Goal: Task Accomplishment & Management: Complete application form

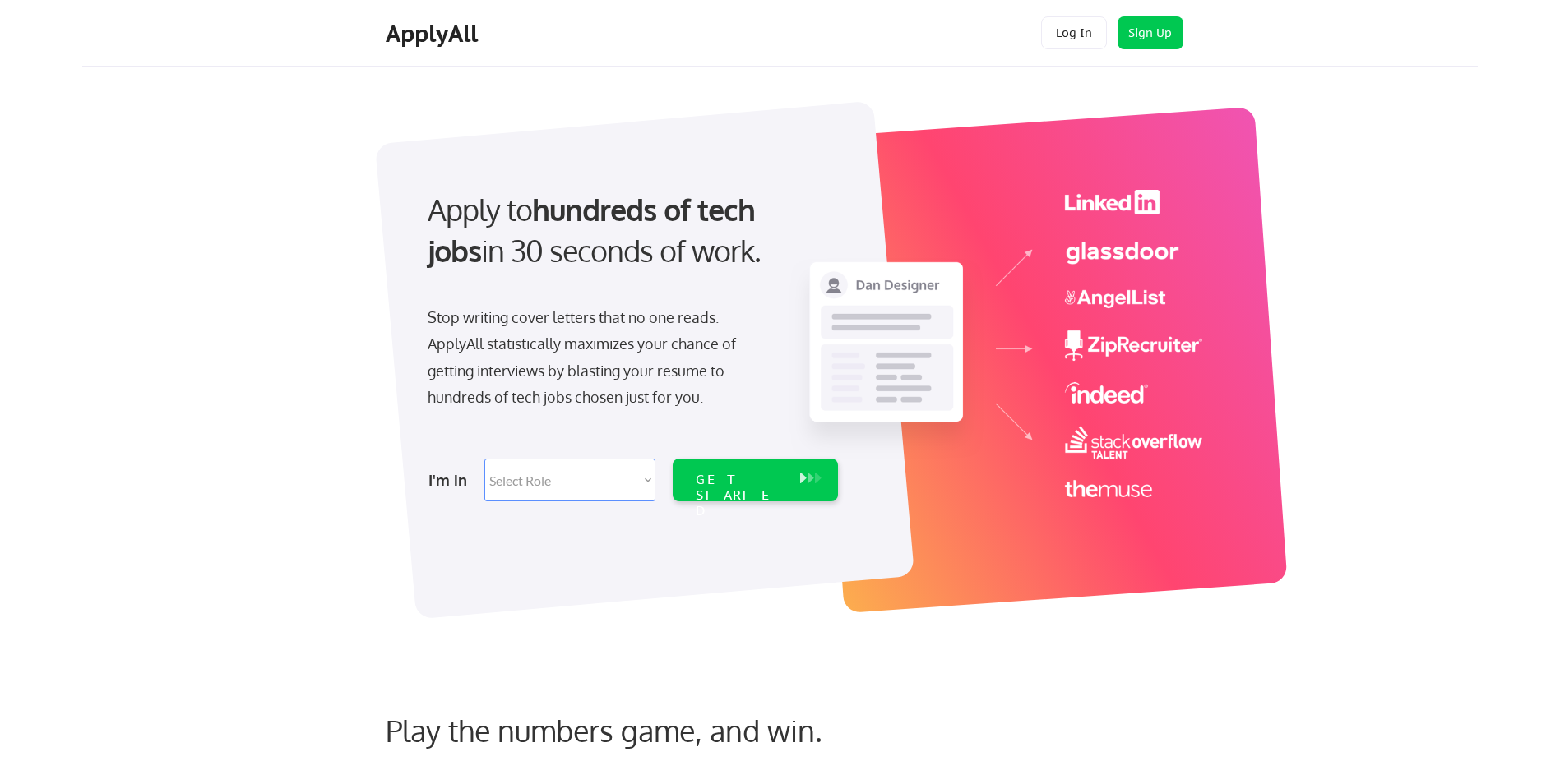
click at [534, 470] on select "Select Role Software Engineering Product Management Customer Success Sales UI/U…" at bounding box center [569, 480] width 171 height 43
select select ""hr_recruiting""
click at [484, 458] on select "Select Role Software Engineering Product Management Customer Success Sales UI/U…" at bounding box center [569, 480] width 171 height 43
select select ""hr_recruiting""
click at [754, 475] on div "GET STARTED" at bounding box center [739, 496] width 88 height 48
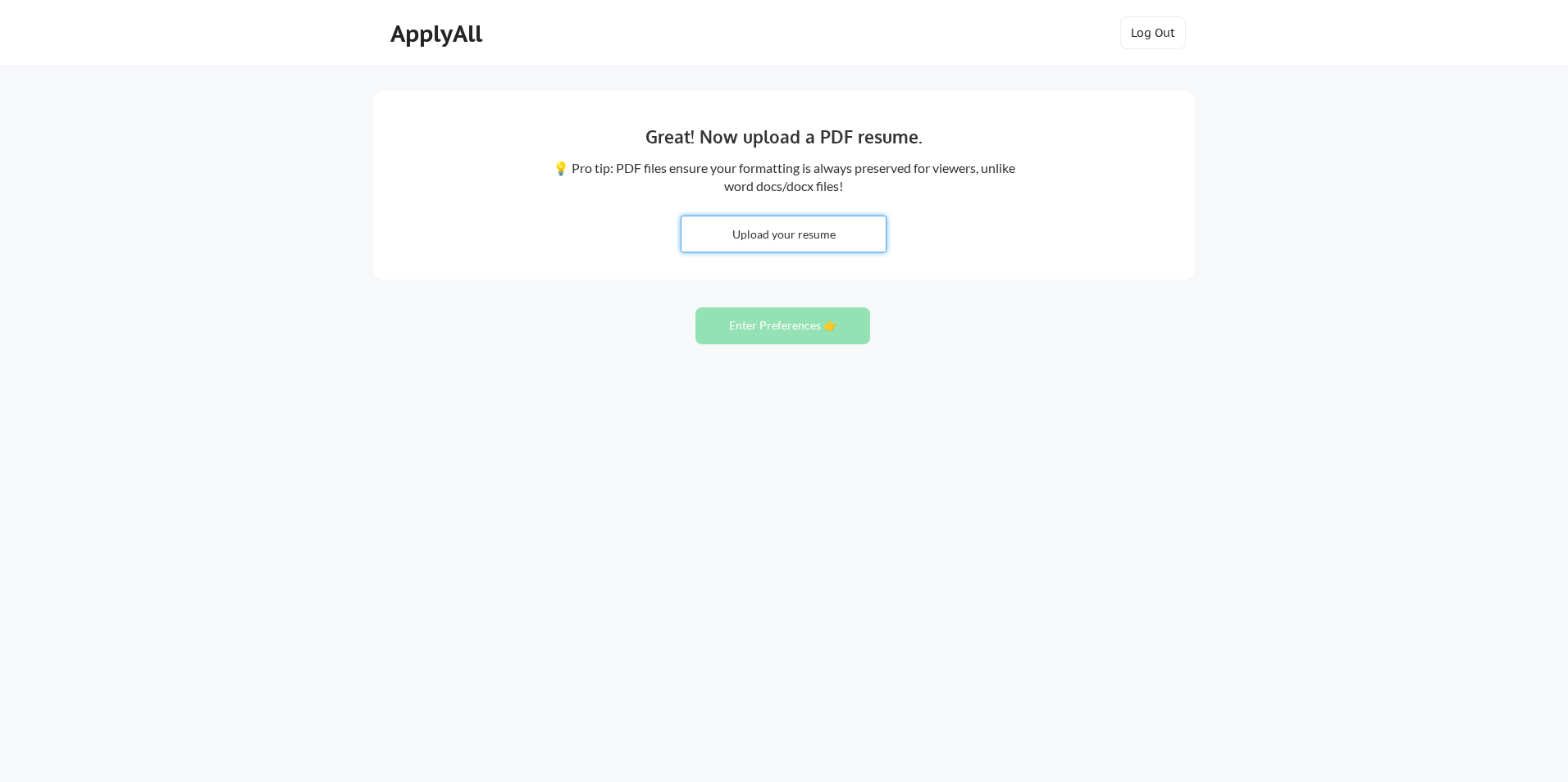
click at [786, 230] on input "file" at bounding box center [783, 234] width 204 height 36
type input "C:\fakepath\Resume of [PERSON_NAME].pdf"
click at [763, 321] on button "Enter Preferences 👉" at bounding box center [783, 325] width 175 height 36
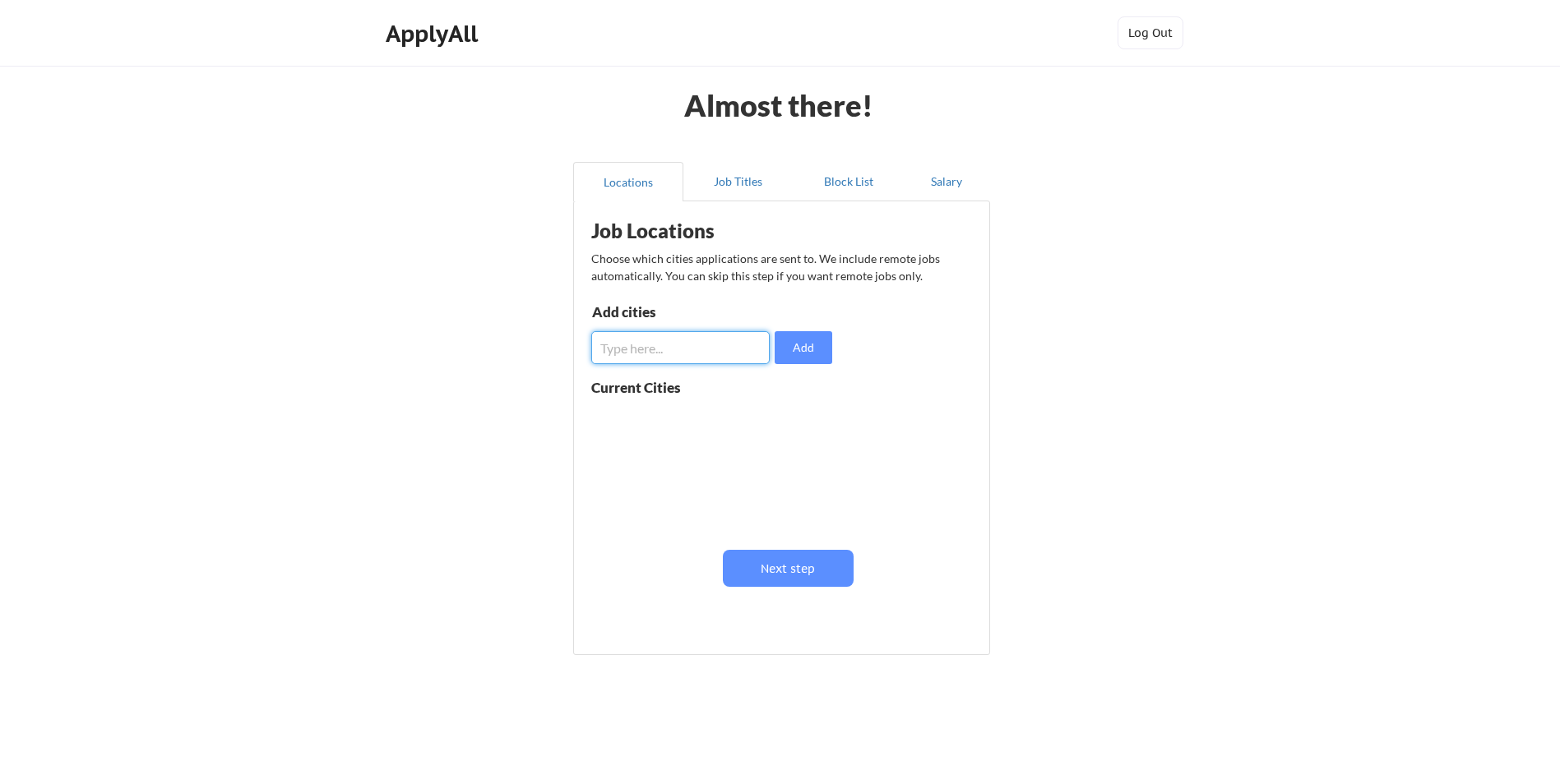
click at [702, 345] on input "input" at bounding box center [680, 348] width 179 height 33
type input "[US_STATE]"
click at [807, 353] on button "Add" at bounding box center [804, 348] width 58 height 33
click at [677, 348] on input "input" at bounding box center [680, 348] width 179 height 33
type input "[US_STATE]"
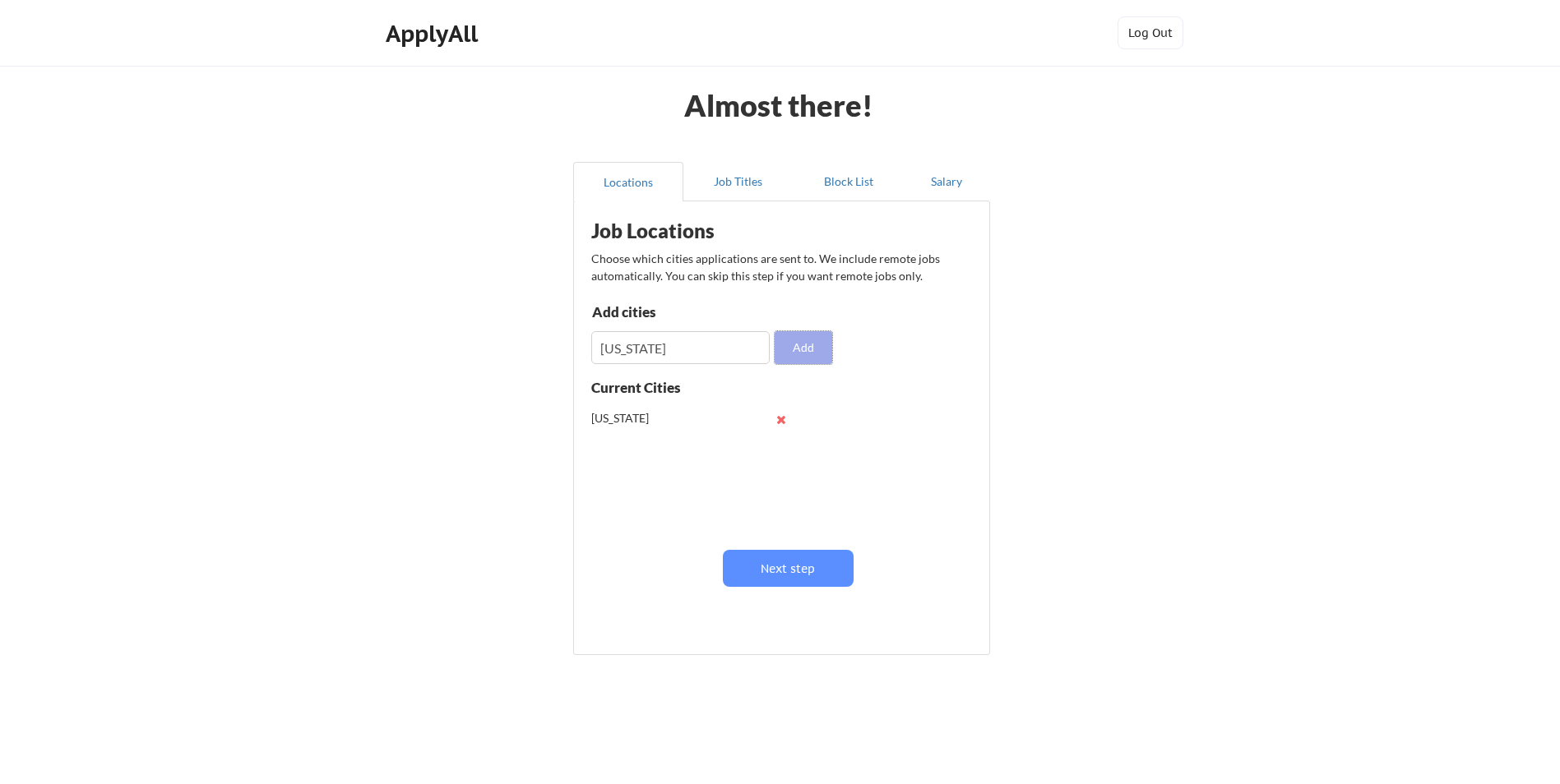
click at [806, 345] on button "Add" at bounding box center [804, 348] width 58 height 33
click at [681, 339] on input "input" at bounding box center [680, 348] width 179 height 33
type input "J"
click at [800, 564] on button "Next step" at bounding box center [789, 568] width 131 height 37
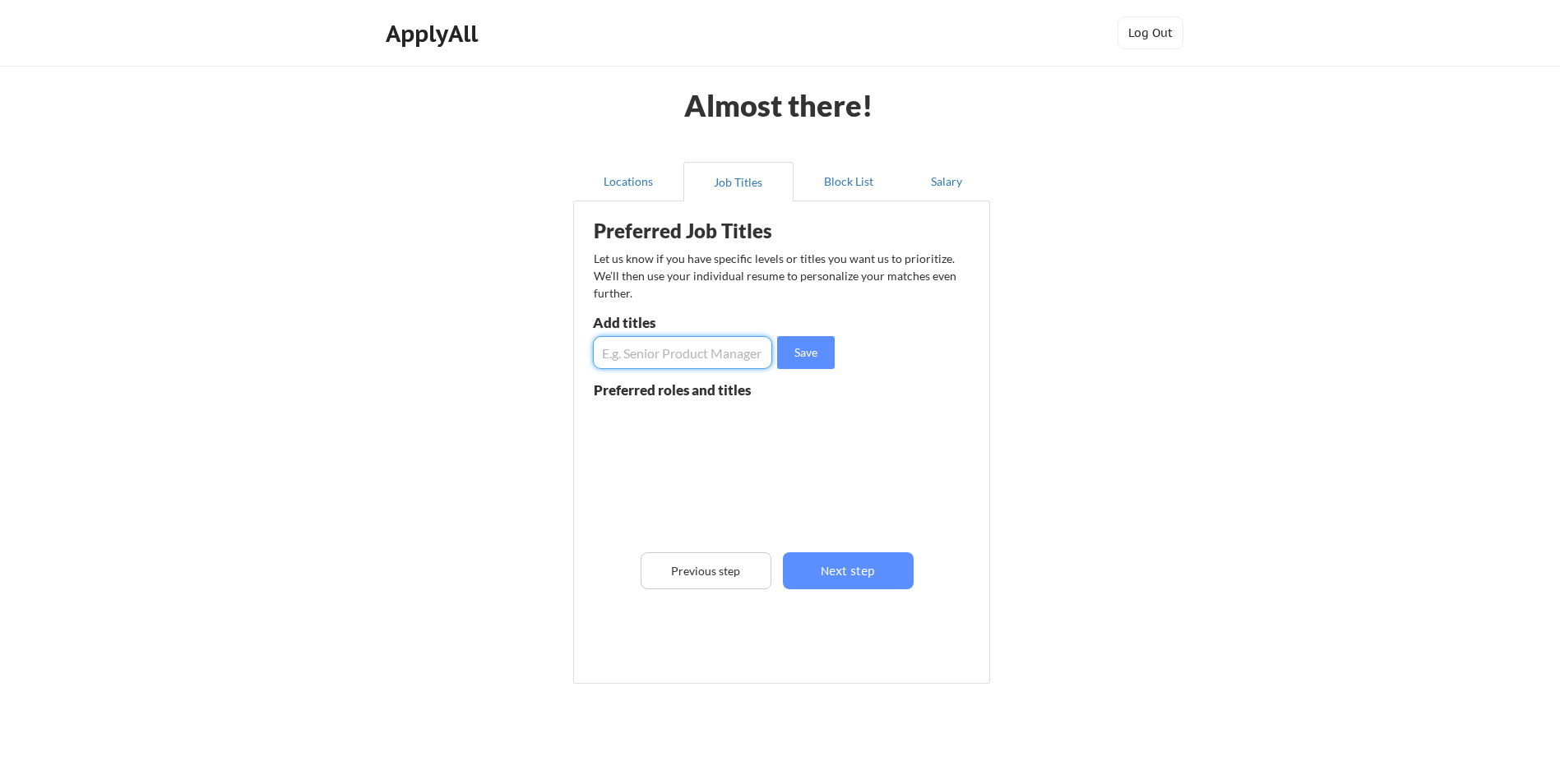
click at [645, 355] on input "input" at bounding box center [682, 352] width 179 height 33
type input "Human Resources Business Partner"
click at [809, 349] on button "Save" at bounding box center [806, 352] width 58 height 33
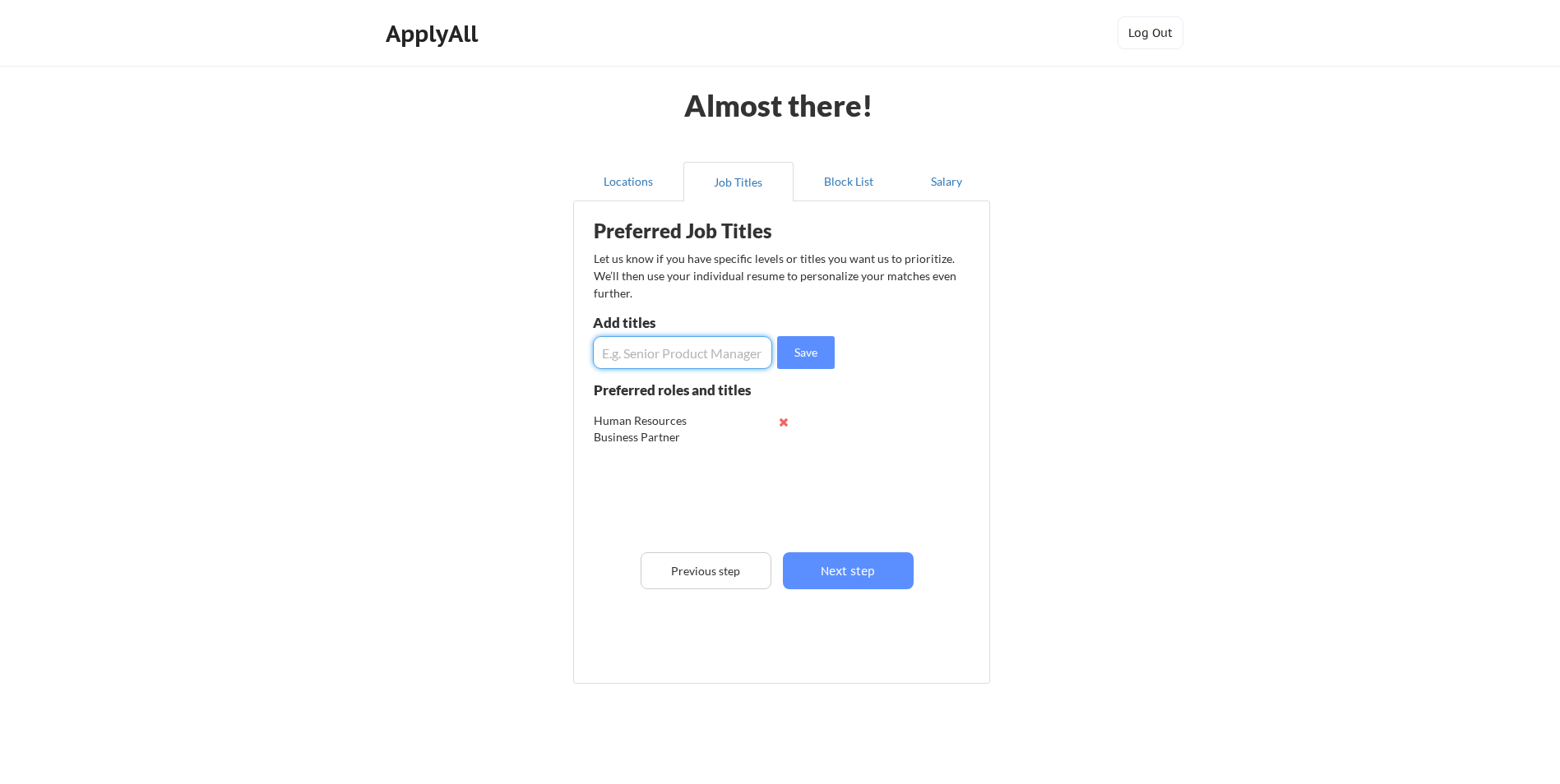
click at [686, 356] on input "input" at bounding box center [682, 352] width 179 height 33
type input "C"
type input "HR Chief of Staff"
click at [812, 355] on button "Save" at bounding box center [806, 352] width 58 height 33
click at [669, 355] on input "input" at bounding box center [682, 352] width 179 height 33
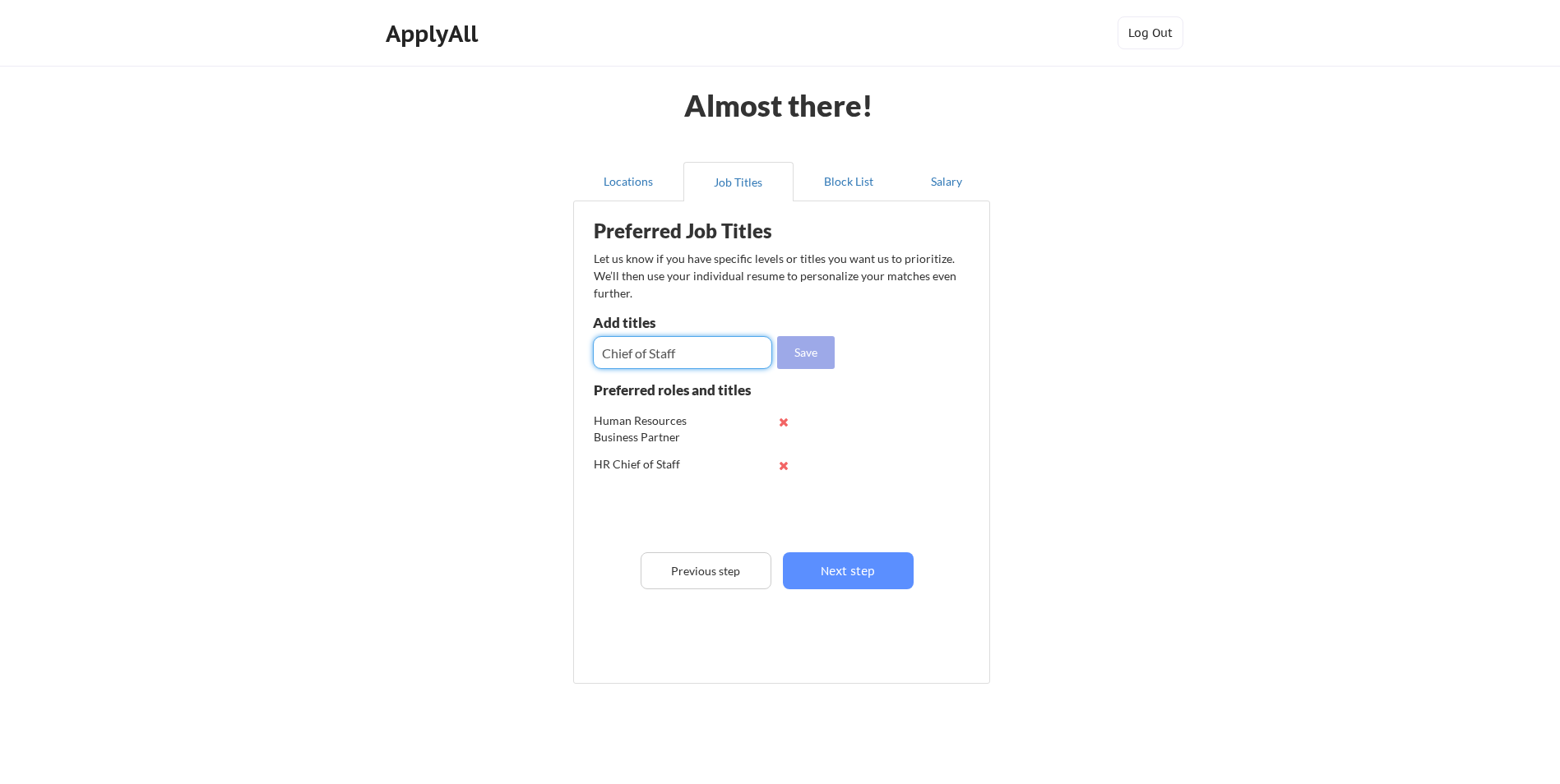
type input "Chief of Staff"
click at [811, 356] on button "Save" at bounding box center [806, 352] width 58 height 33
click at [653, 345] on input "input" at bounding box center [682, 352] width 179 height 33
type input "Employee Experience Manager"
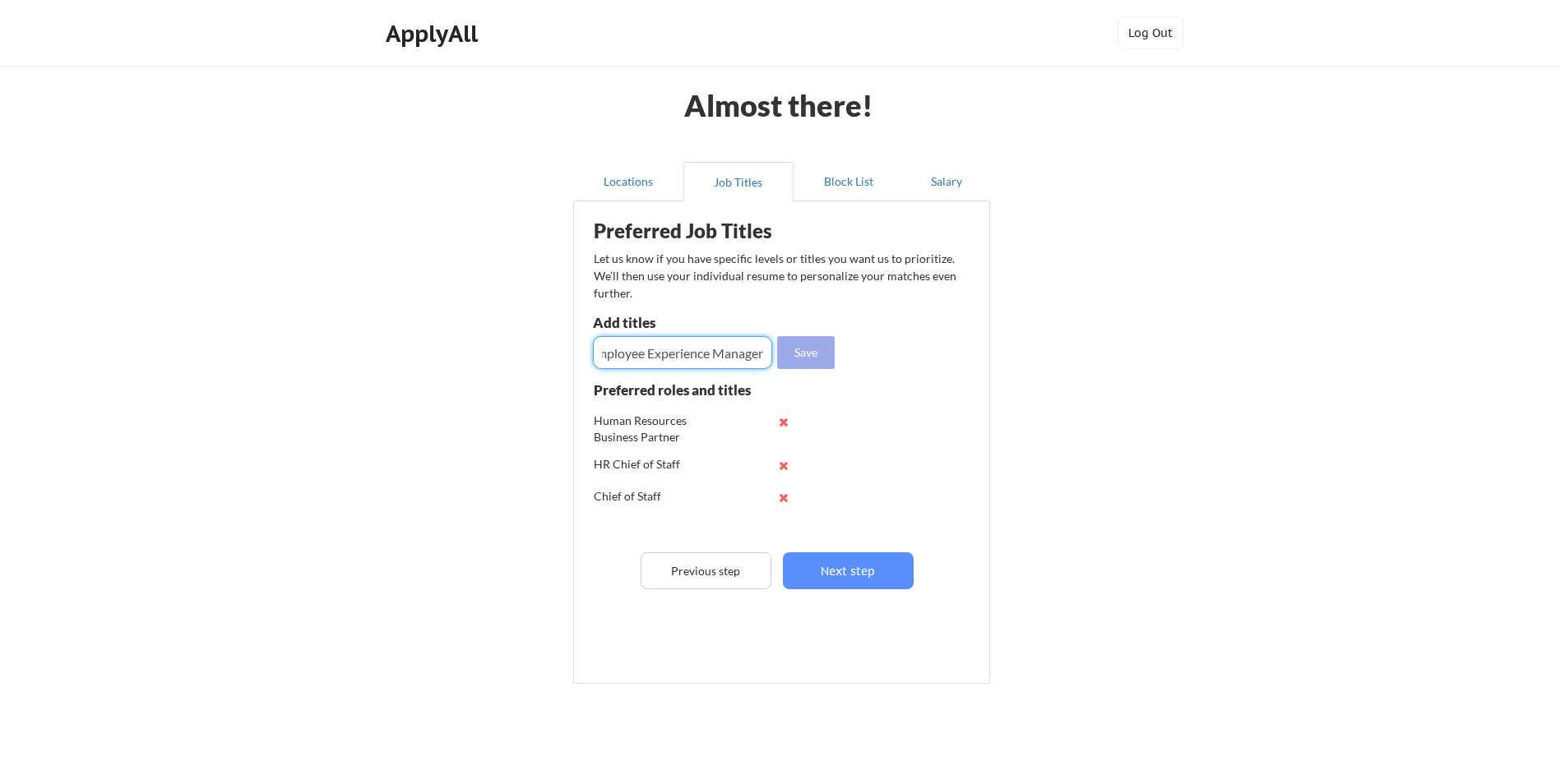
scroll to position [0, 0]
click at [794, 360] on button "Save" at bounding box center [806, 352] width 58 height 33
click at [656, 521] on div "Employee Experience Manager" at bounding box center [647, 537] width 108 height 32
click at [680, 355] on input "input" at bounding box center [682, 352] width 179 height 33
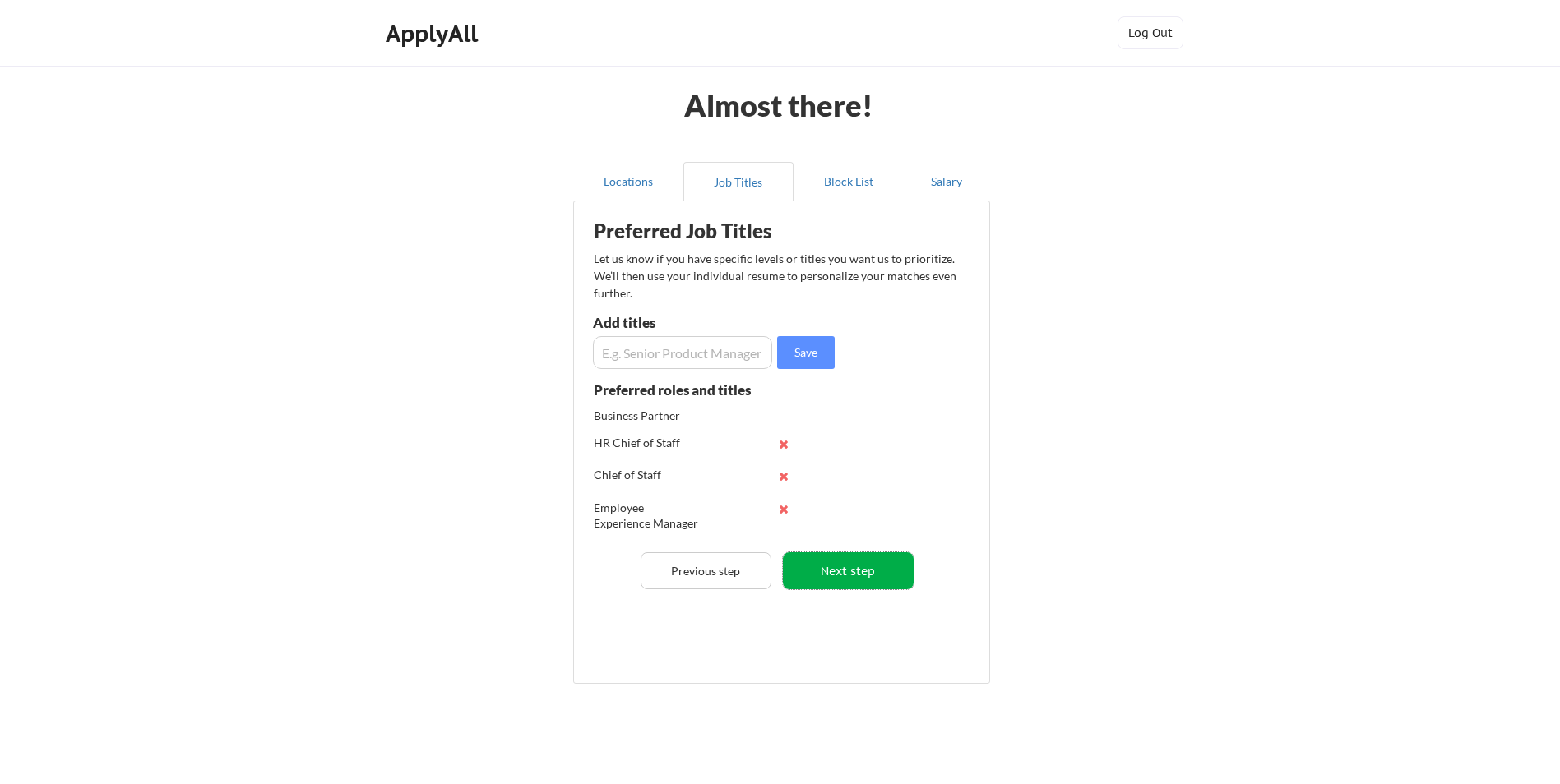
click at [850, 567] on button "Next step" at bounding box center [848, 571] width 131 height 37
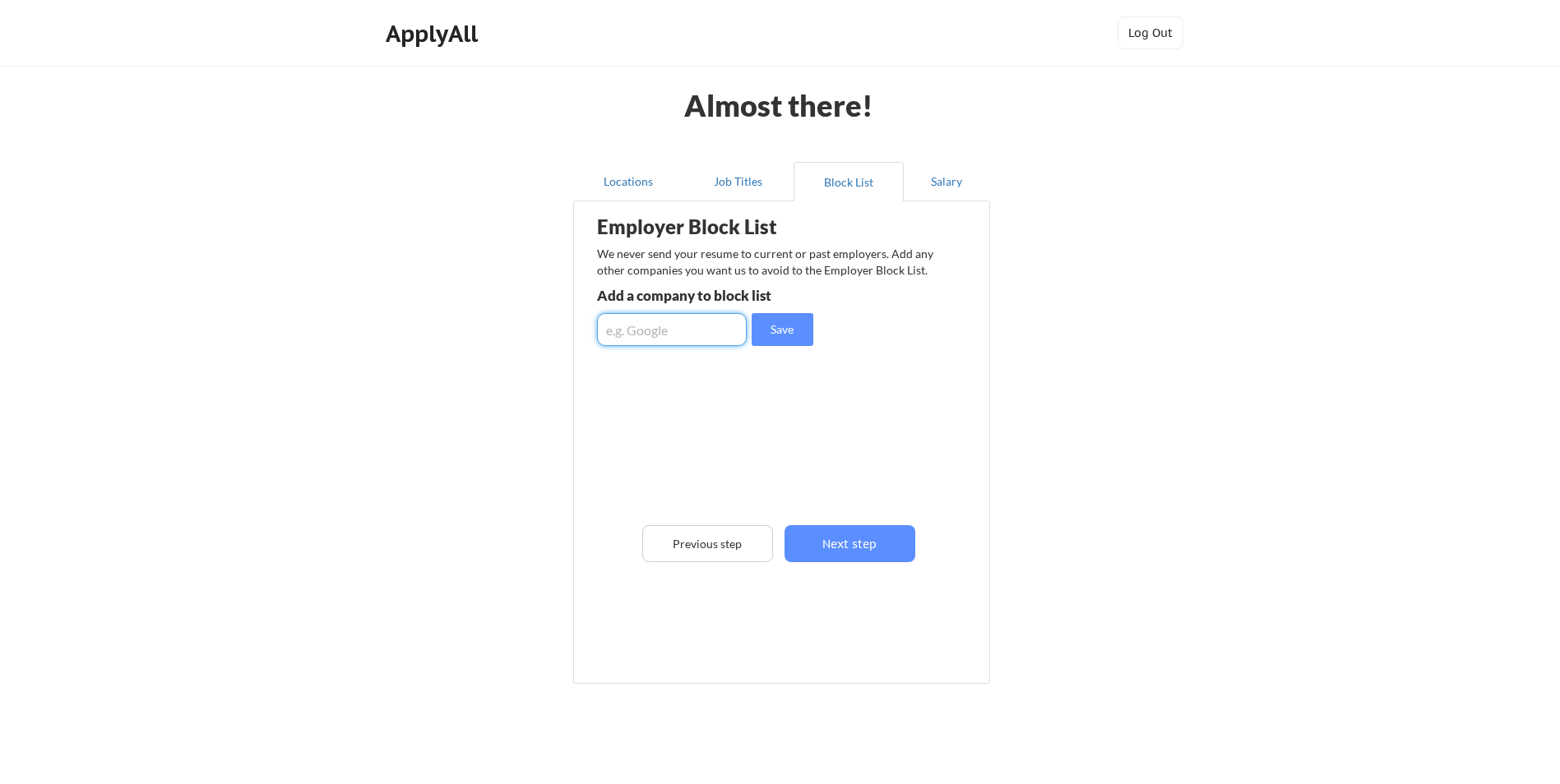
click at [660, 333] on input "input" at bounding box center [672, 329] width 150 height 33
type input "Sandoz"
click at [793, 328] on button "Save" at bounding box center [782, 329] width 61 height 33
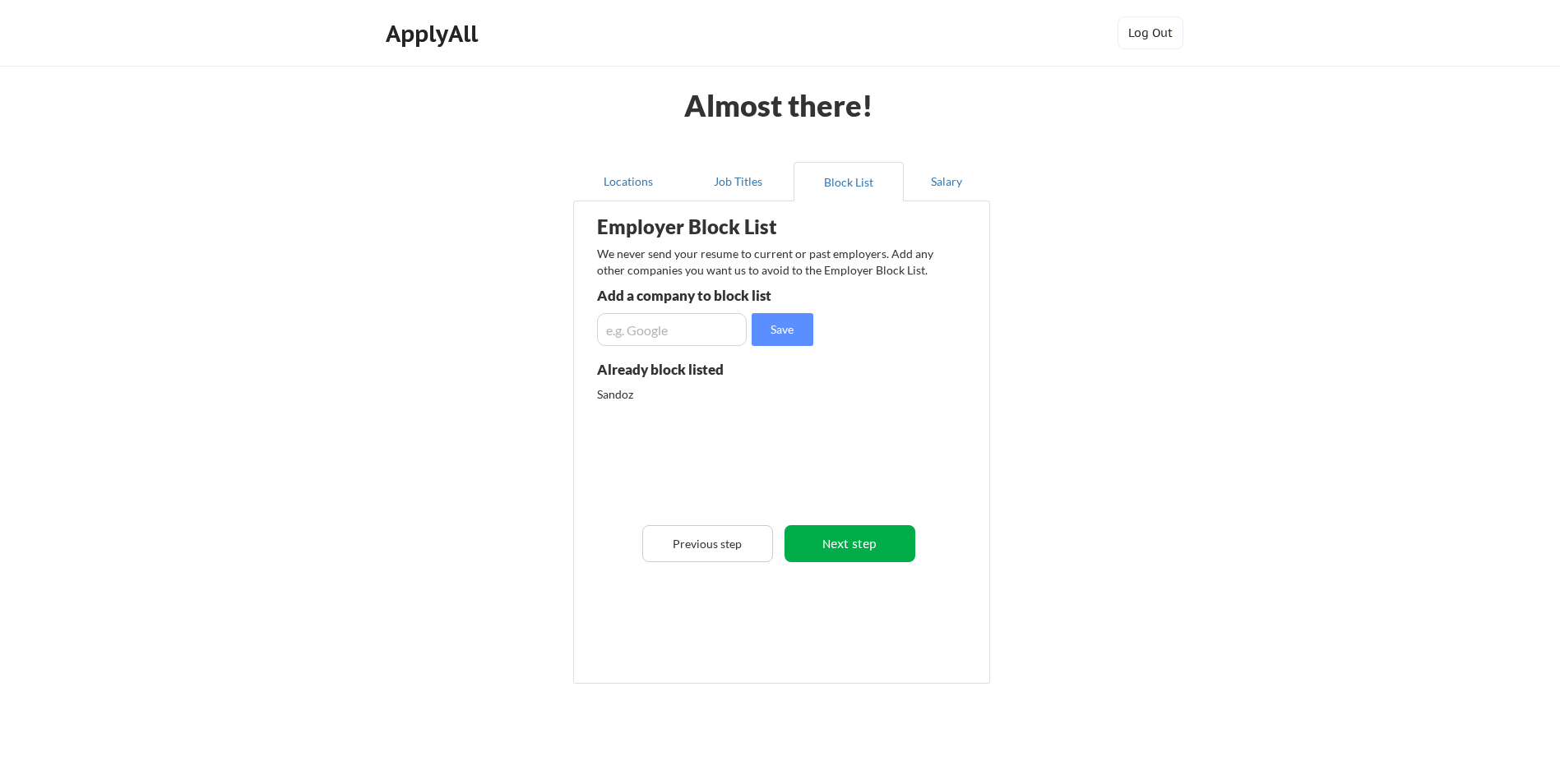
click at [847, 533] on button "Next step" at bounding box center [850, 543] width 131 height 37
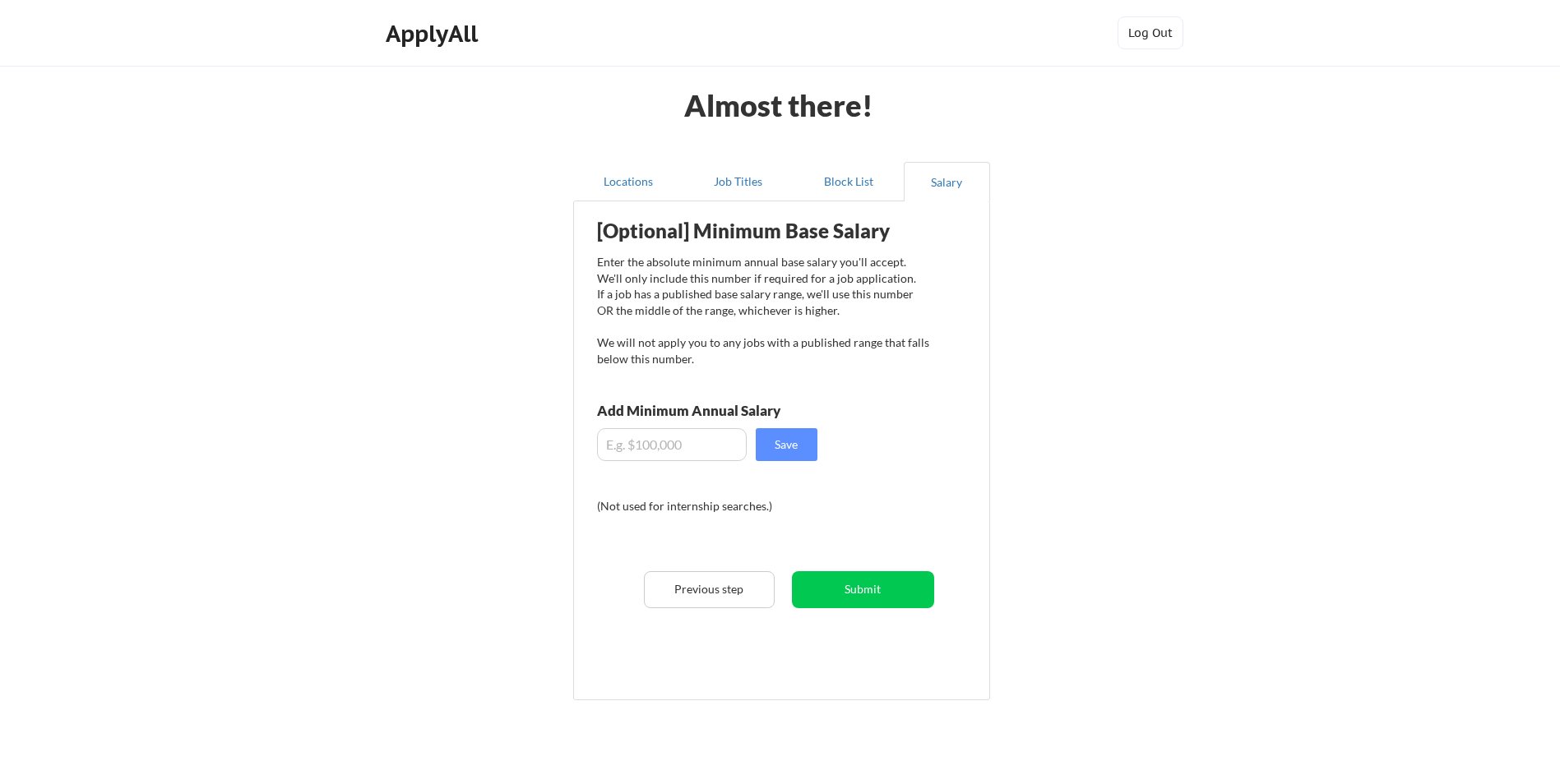
click at [666, 435] on input "input" at bounding box center [672, 445] width 150 height 33
type input "$4"
click at [668, 437] on input "input" at bounding box center [672, 445] width 150 height 33
drag, startPoint x: 615, startPoint y: 440, endPoint x: 633, endPoint y: 437, distance: 18.2
click at [616, 440] on input "input" at bounding box center [672, 445] width 150 height 33
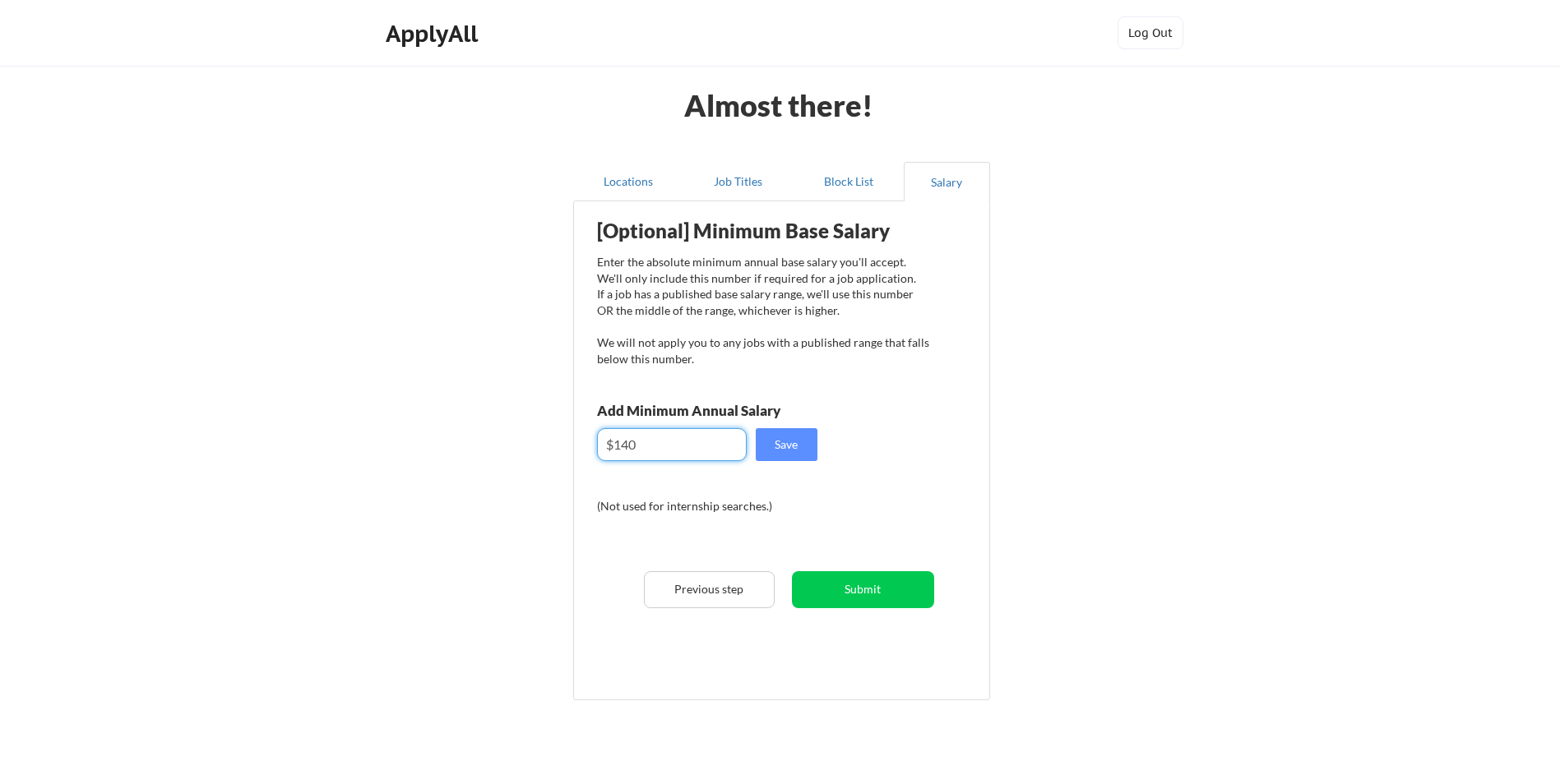
click at [628, 443] on input "input" at bounding box center [672, 445] width 150 height 33
click at [620, 452] on input "input" at bounding box center [672, 445] width 150 height 33
click at [615, 442] on input "input" at bounding box center [672, 445] width 150 height 33
type input "$1"
type input "$140,000"
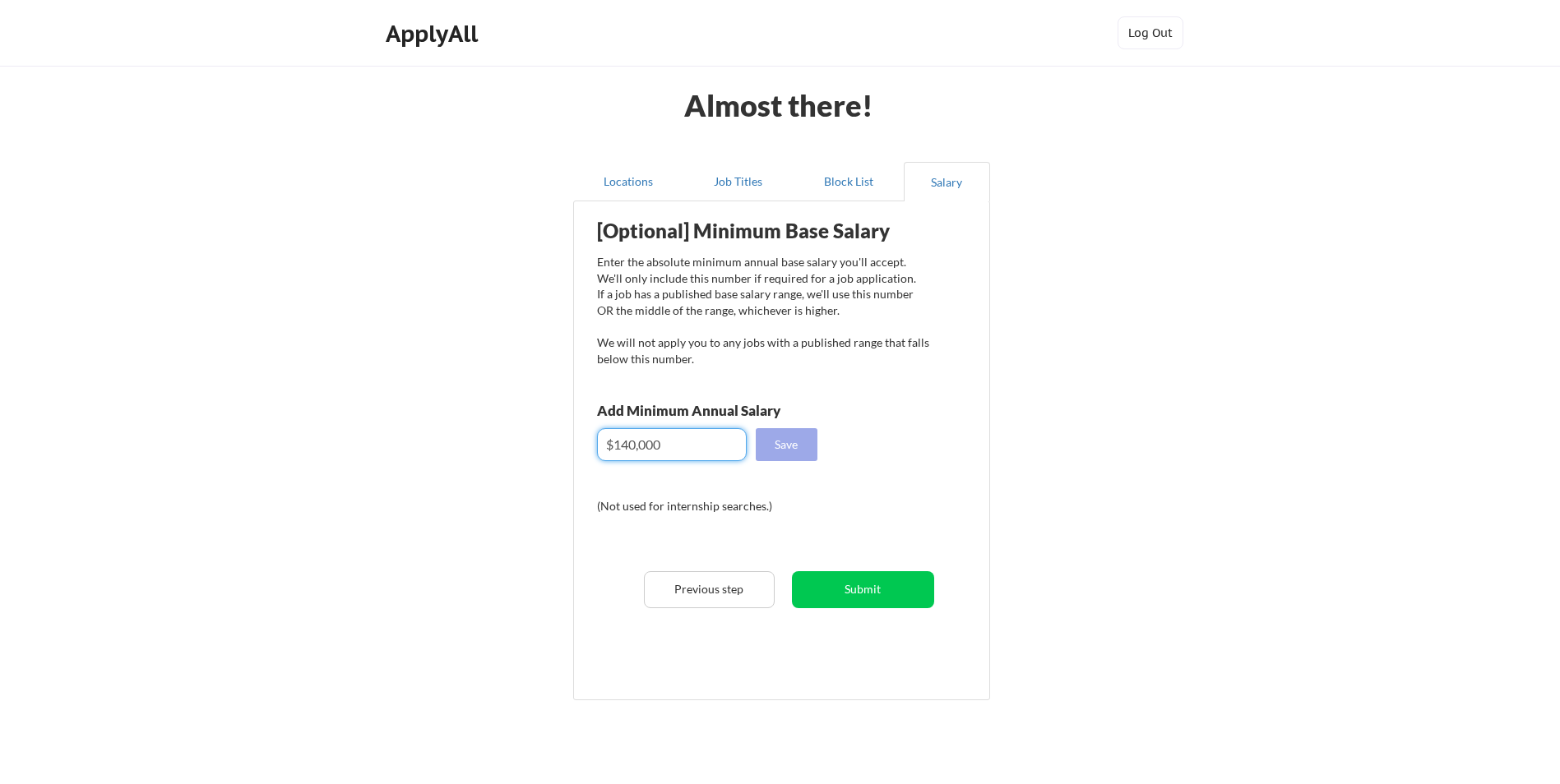
click at [789, 442] on button "Save" at bounding box center [786, 445] width 61 height 33
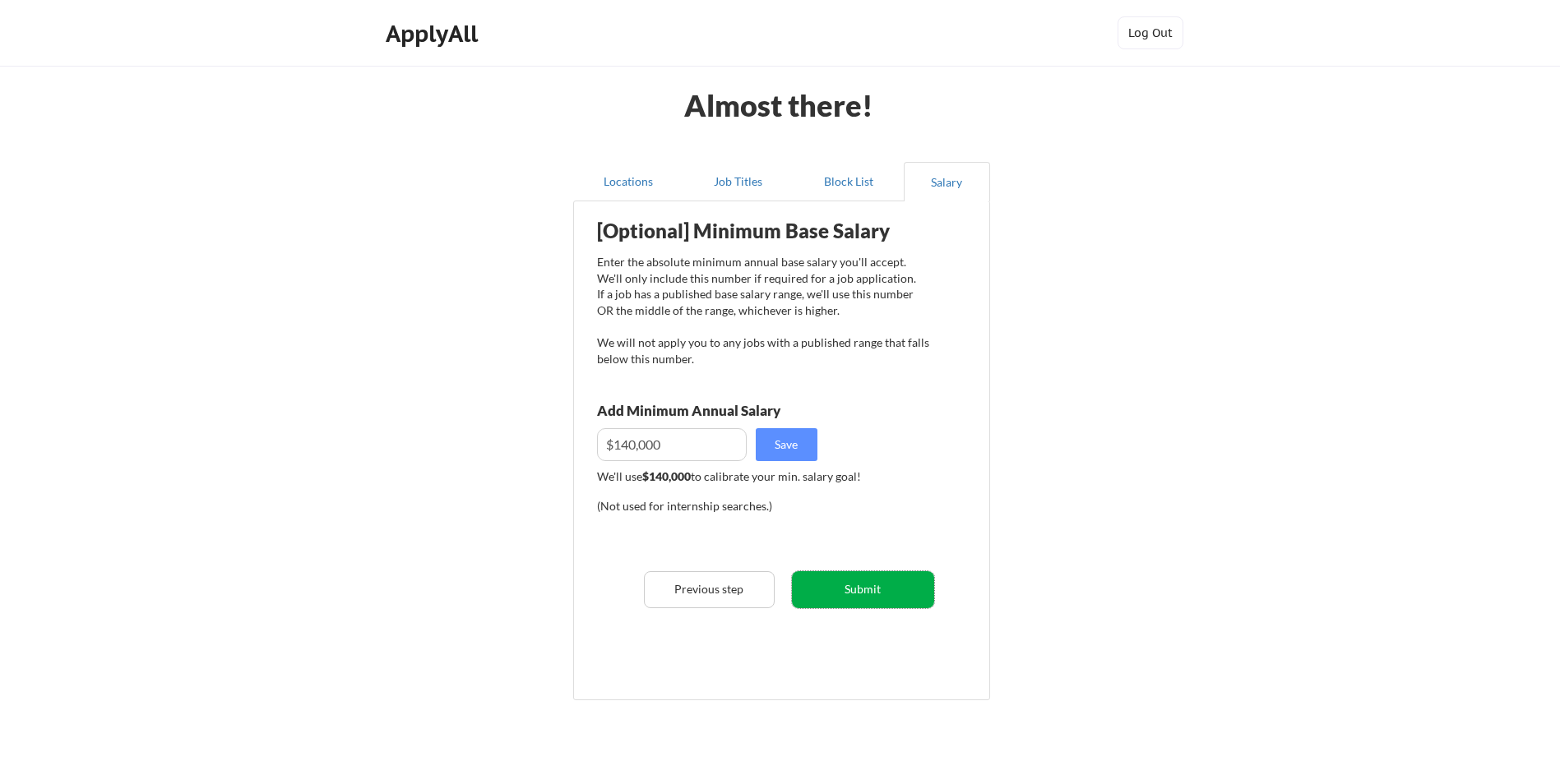
click at [862, 581] on button "Submit" at bounding box center [863, 589] width 142 height 37
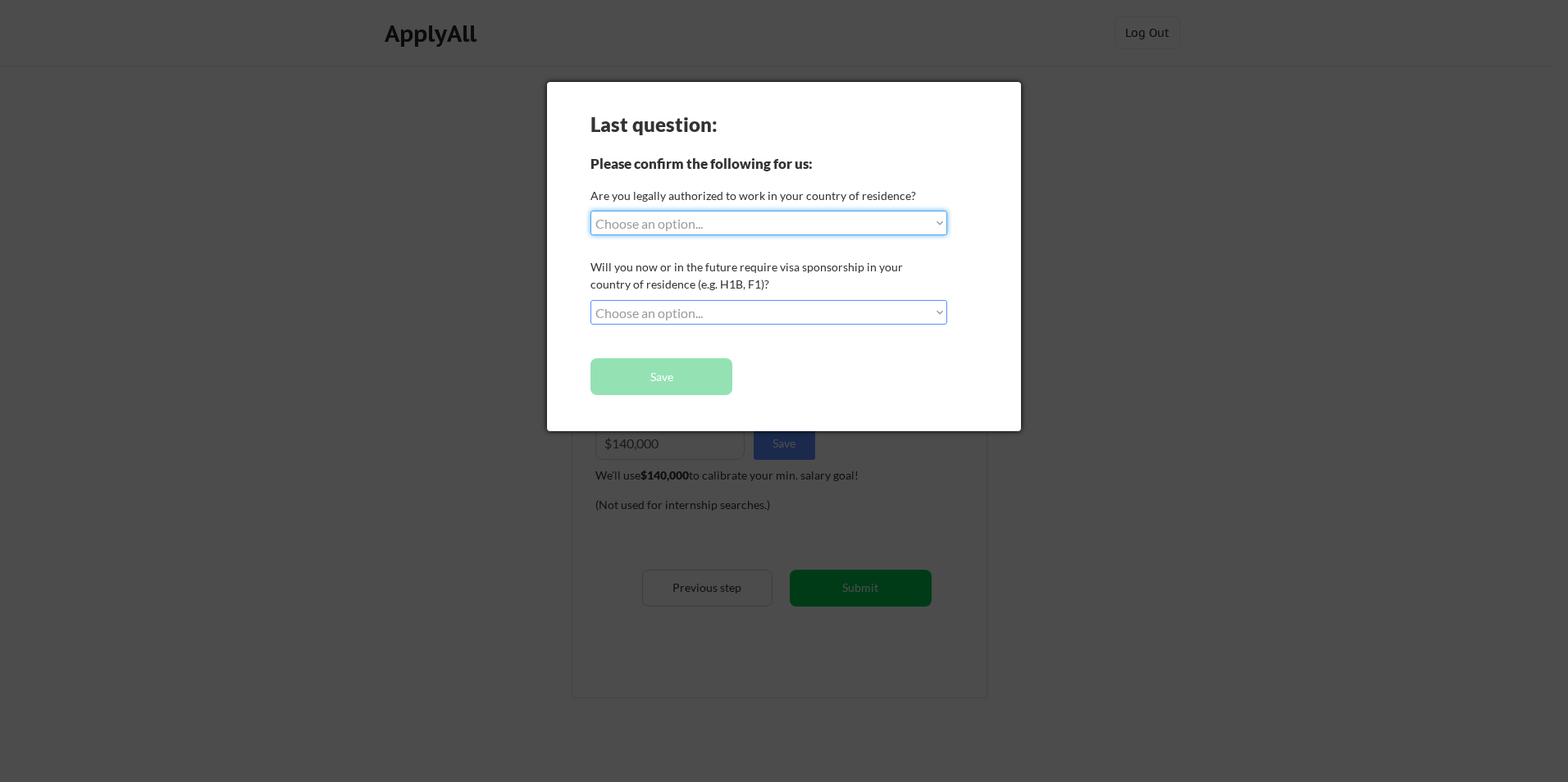
click at [935, 221] on select "Choose an option... Yes, I am a US Citizen Yes, I am a Canadian Citizen Yes, I …" at bounding box center [769, 222] width 356 height 25
select select ""yes__i_am_a_us_citizen""
click at [591, 210] on select "Choose an option... Yes, I am a US Citizen Yes, I am a Canadian Citizen Yes, I …" at bounding box center [769, 222] width 356 height 25
click at [944, 315] on select "Choose an option... No, I will not need sponsorship Yes, I will need sponsorship" at bounding box center [769, 312] width 356 height 25
select select ""no__i_will_not_need_sponsorship""
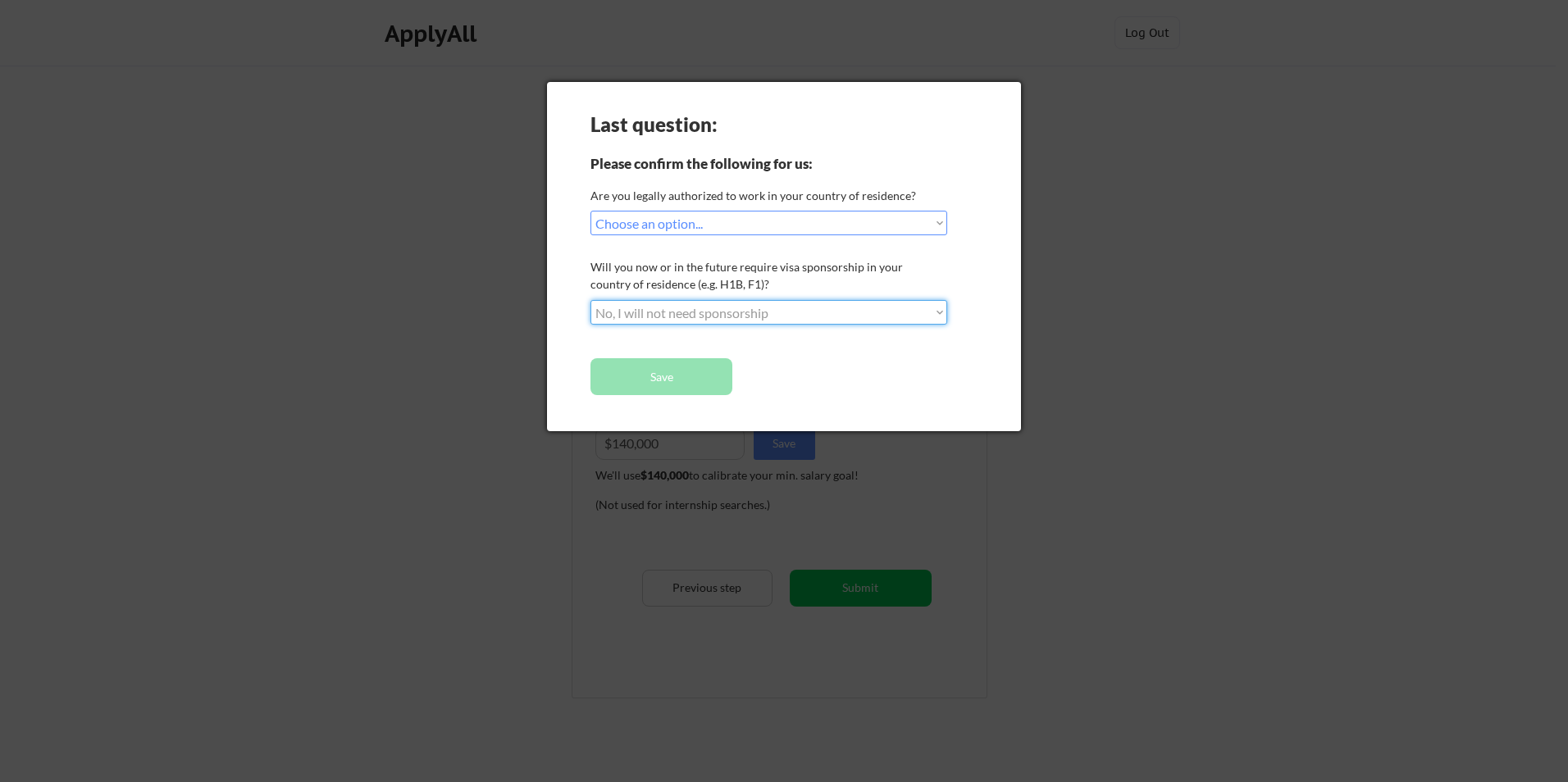
click at [591, 300] on select "Choose an option... No, I will not need sponsorship Yes, I will need sponsorship" at bounding box center [769, 312] width 356 height 25
click at [693, 365] on button "Save" at bounding box center [661, 376] width 142 height 36
